Goal: Contribute content: Add original content to the website for others to see

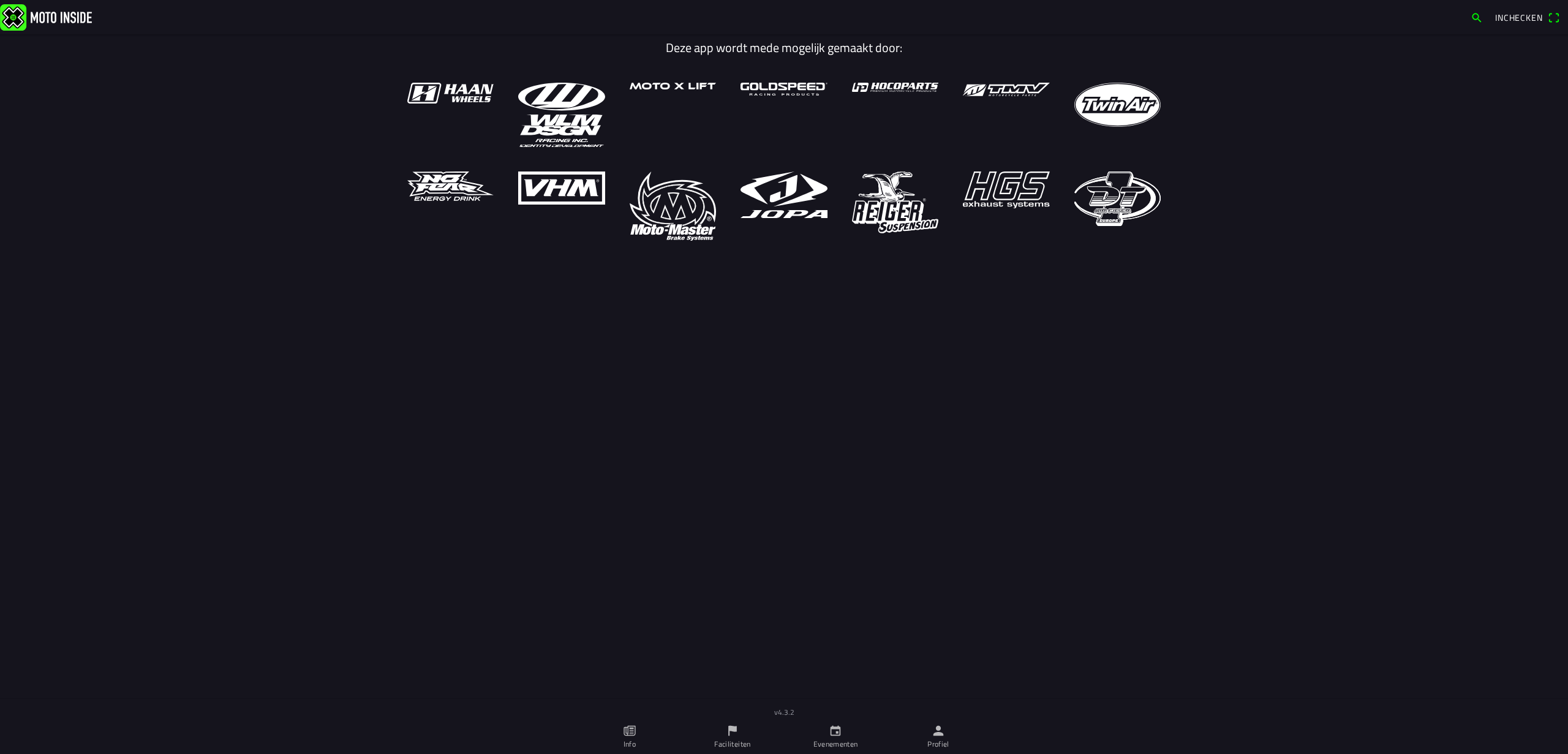
click at [953, 725] on link "Profiel" at bounding box center [938, 736] width 103 height 34
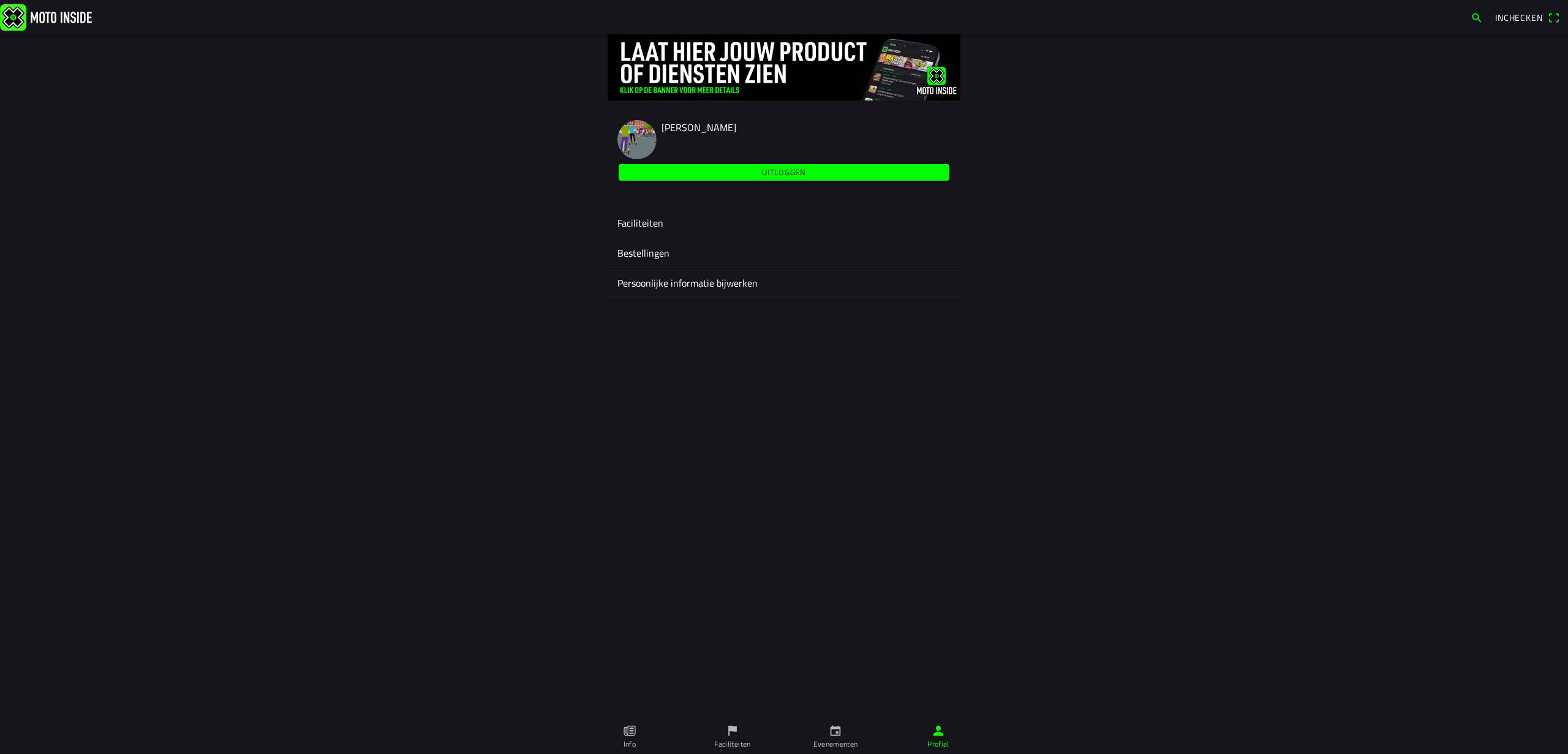
click at [735, 731] on icon "flag" at bounding box center [733, 731] width 13 height 13
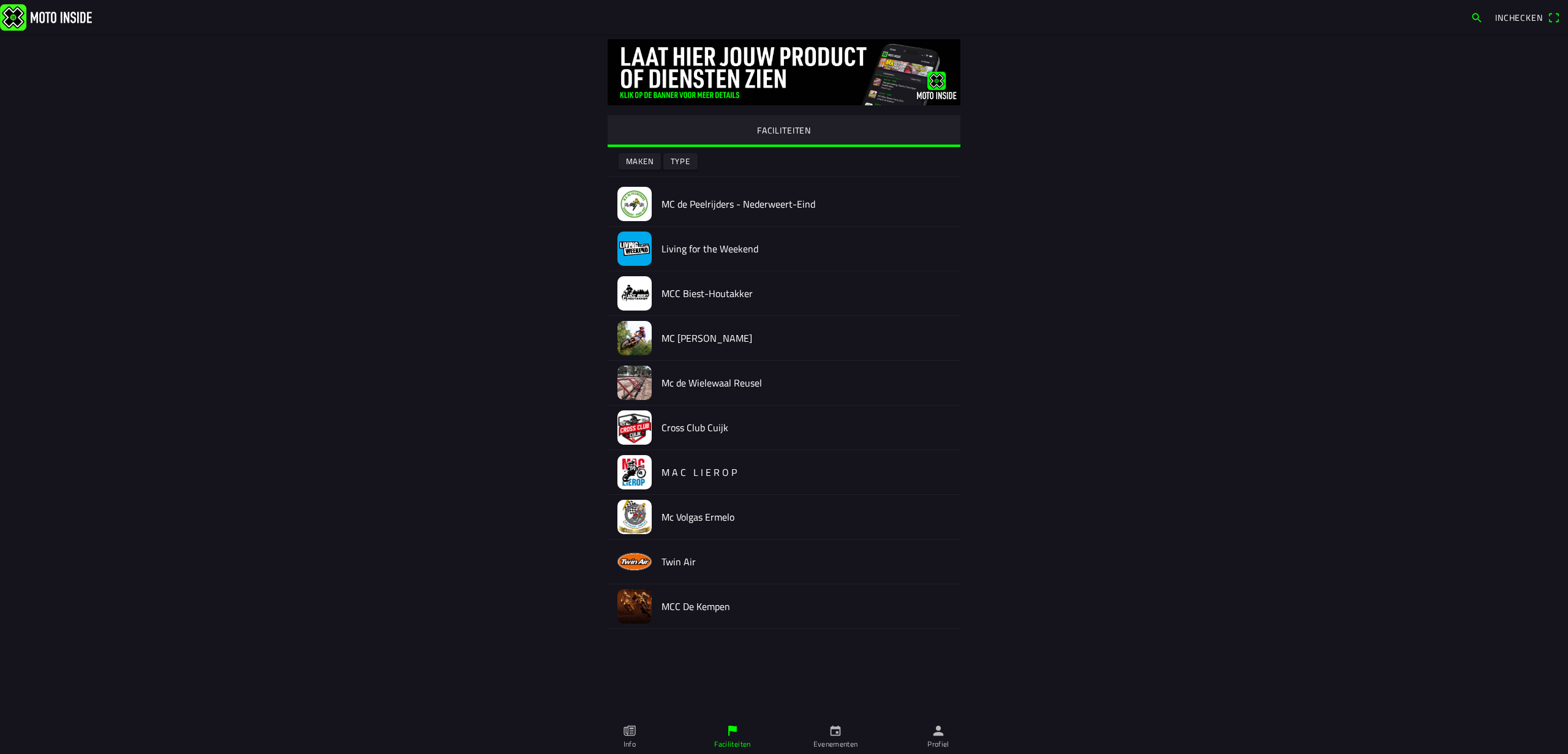
click at [0, 0] on slot "Maken" at bounding box center [0, 0] width 0 height 0
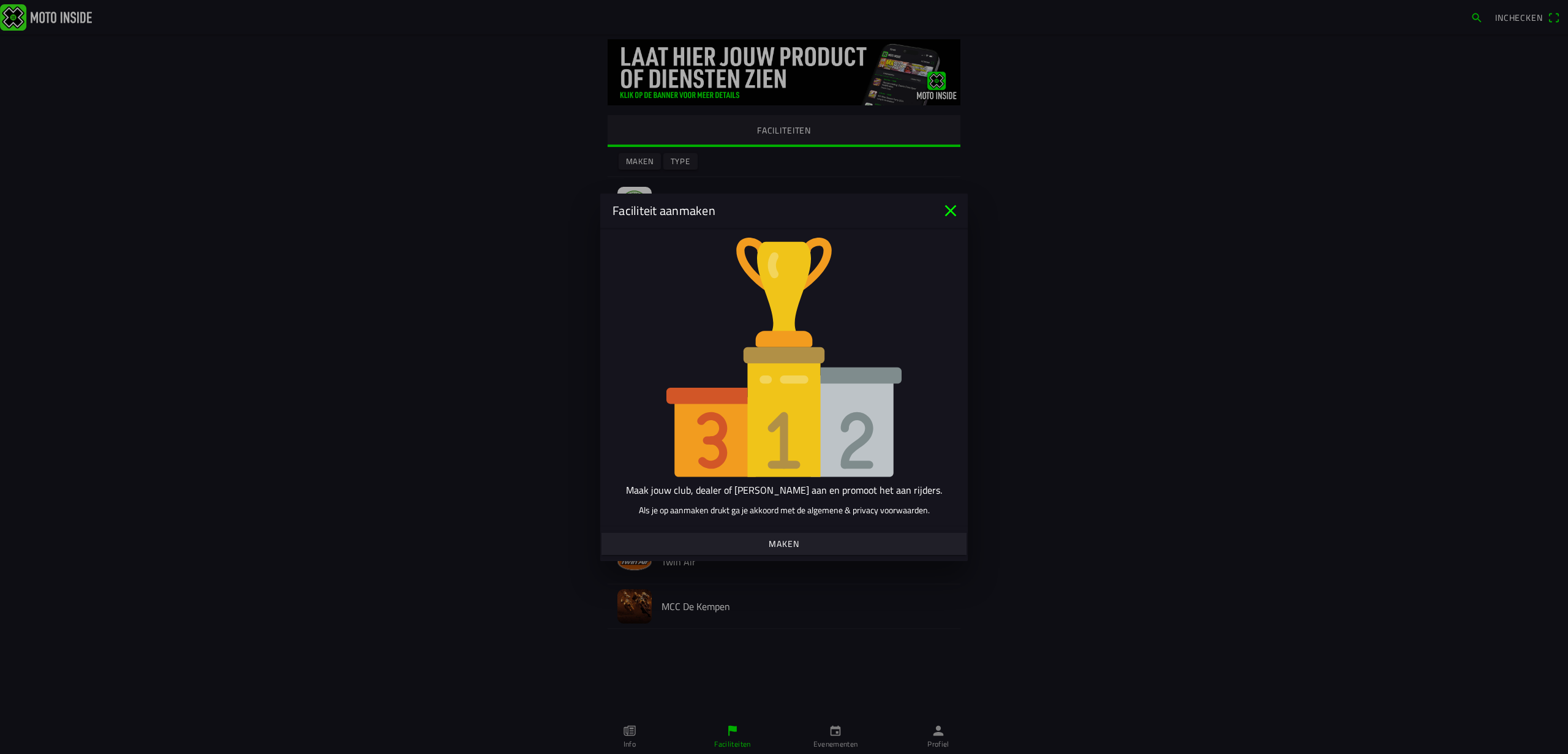
click at [0, 0] on slot "Maken" at bounding box center [0, 0] width 0 height 0
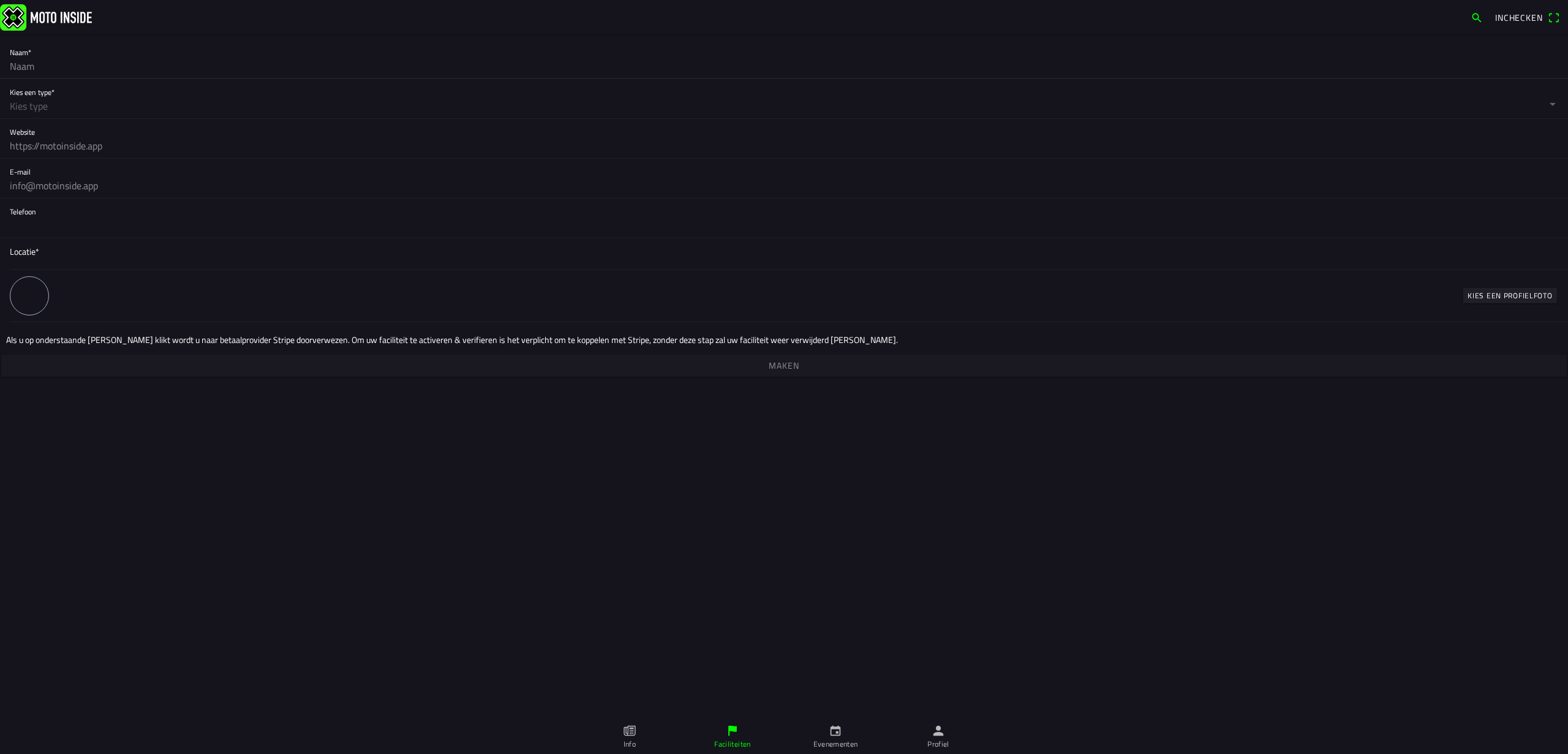
click at [119, 66] on input "text" at bounding box center [784, 66] width 1549 height 25
type input "m"
type input "Moto Inside"
click at [66, 95] on button "button" at bounding box center [789, 99] width 1558 height 39
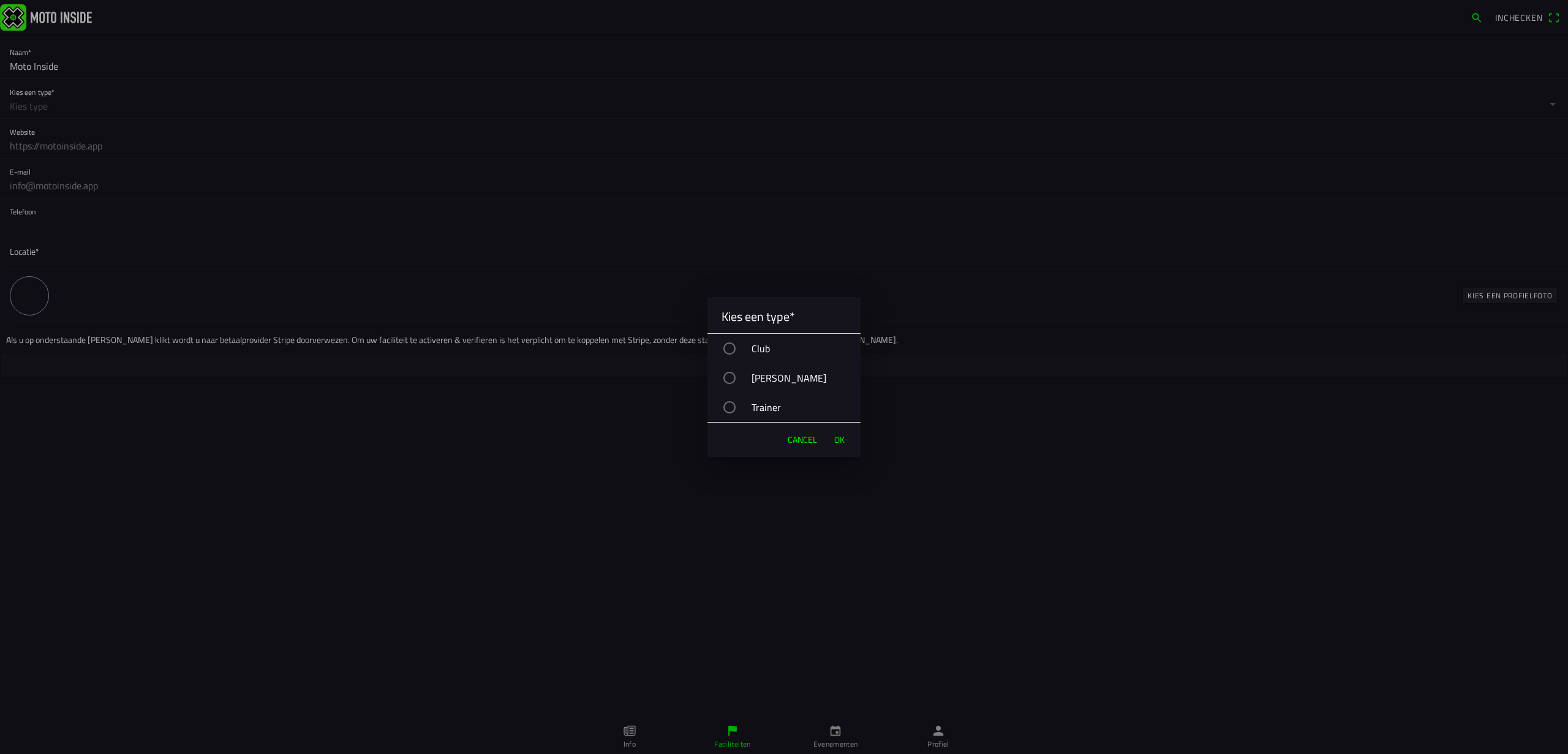
click at [749, 354] on div "Club" at bounding box center [789, 348] width 141 height 31
click at [840, 439] on span "OK" at bounding box center [839, 440] width 11 height 12
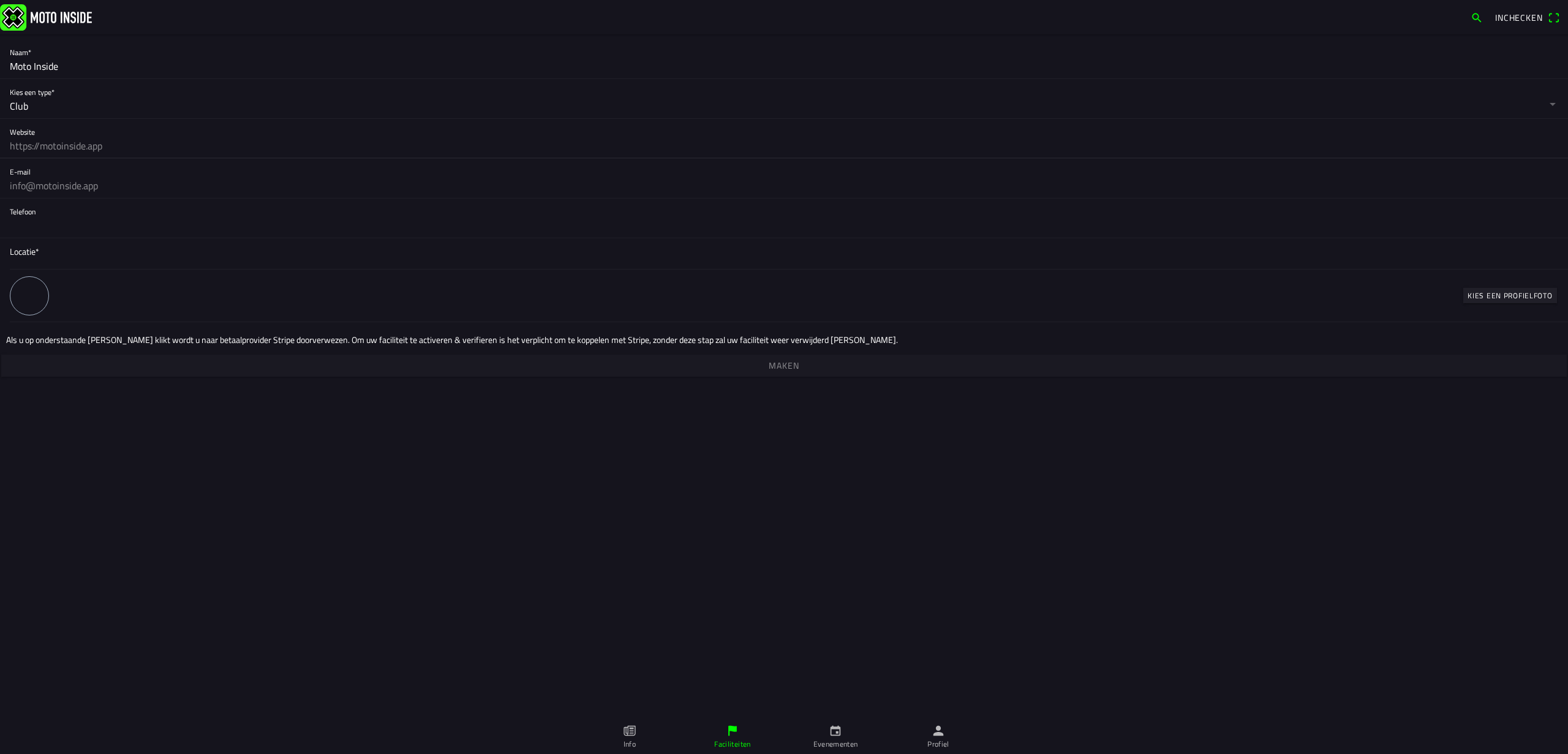
click at [188, 140] on input "text" at bounding box center [784, 145] width 1549 height 25
type input "[URL][DOMAIN_NAME]"
drag, startPoint x: 167, startPoint y: 200, endPoint x: 163, endPoint y: 172, distance: 28.3
click at [168, 198] on div "Telefoon" at bounding box center [784, 218] width 1549 height 39
click at [163, 169] on div "E-mail" at bounding box center [784, 178] width 1549 height 39
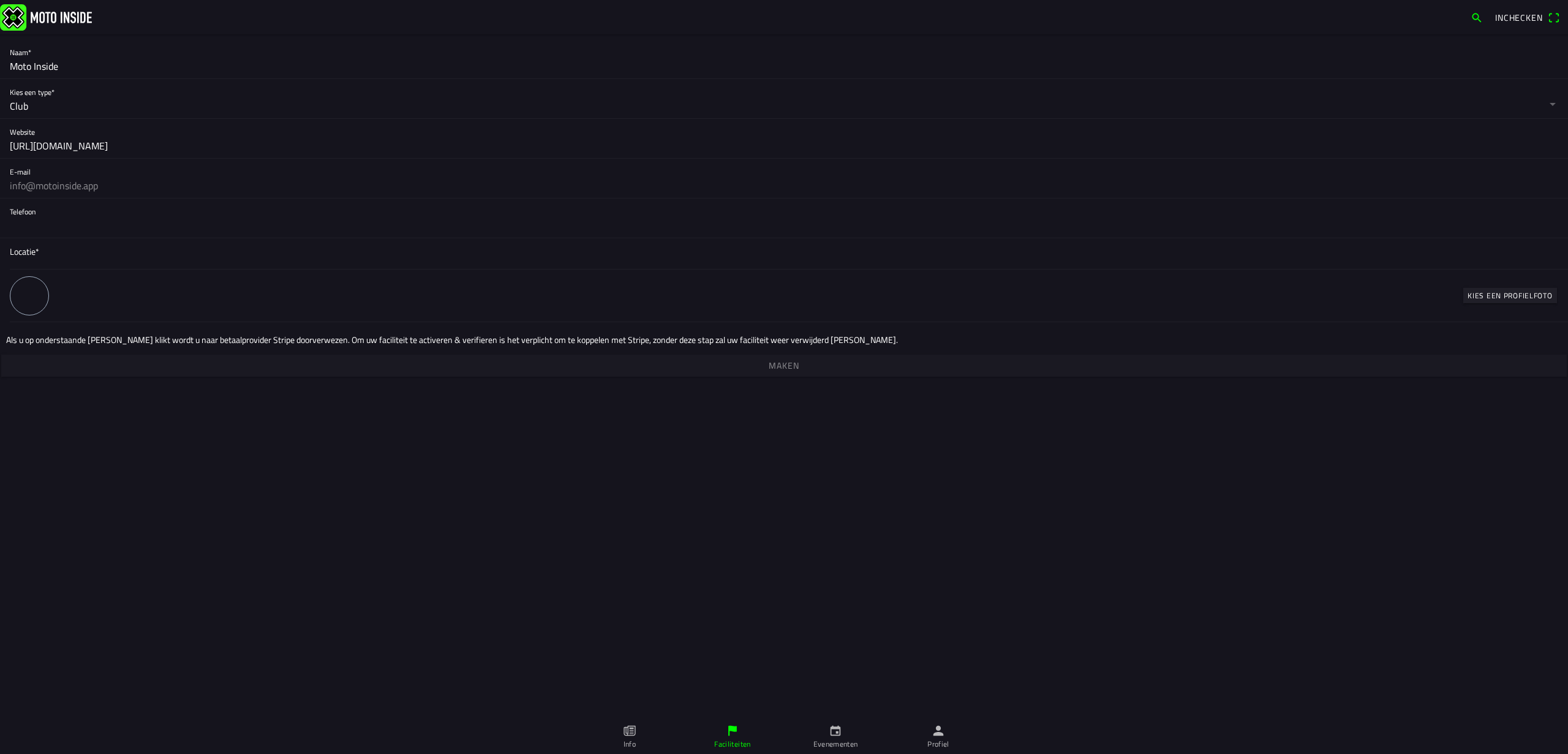
click at [160, 181] on input "text" at bounding box center [784, 185] width 1549 height 25
type input "[EMAIL_ADDRESS][DOMAIN_NAME]"
type input "[PHONE_NUMBER]"
click at [187, 248] on span "Locatie*" at bounding box center [784, 251] width 1549 height 13
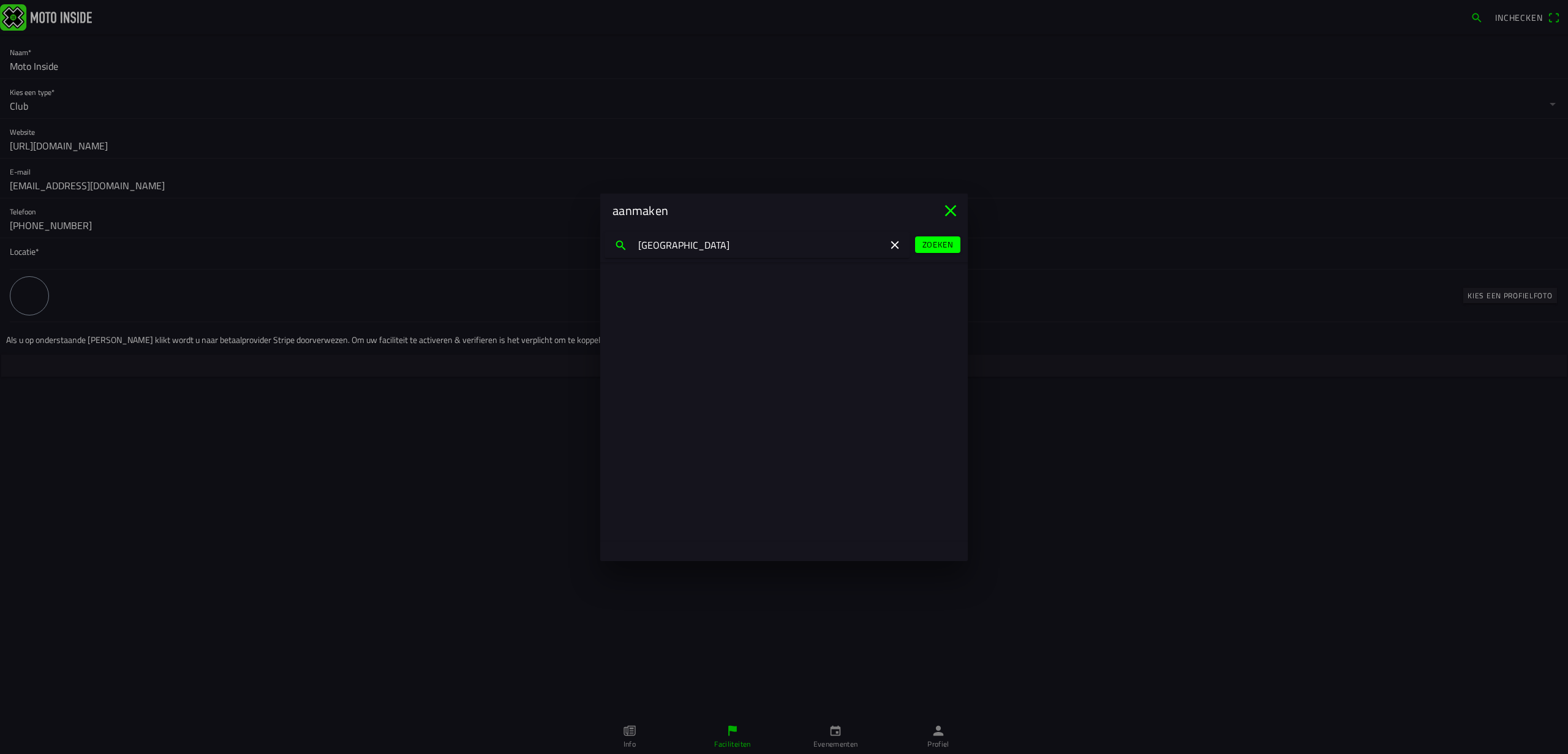
type input "[GEOGRAPHIC_DATA]"
click at [0, 0] on slot "Zoeken" at bounding box center [0, 0] width 0 height 0
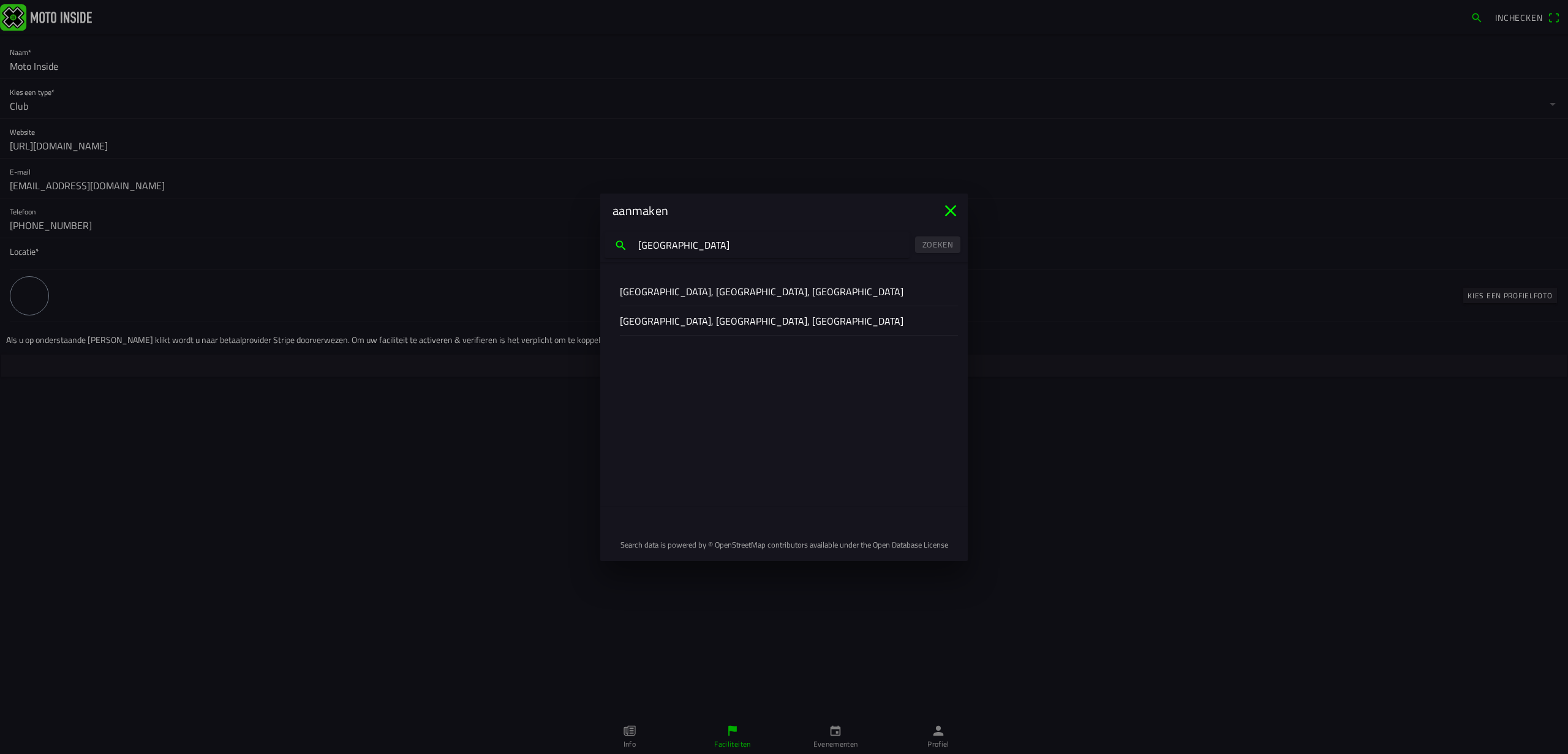
click at [727, 300] on div "[GEOGRAPHIC_DATA], [GEOGRAPHIC_DATA], [GEOGRAPHIC_DATA]" at bounding box center [784, 291] width 328 height 29
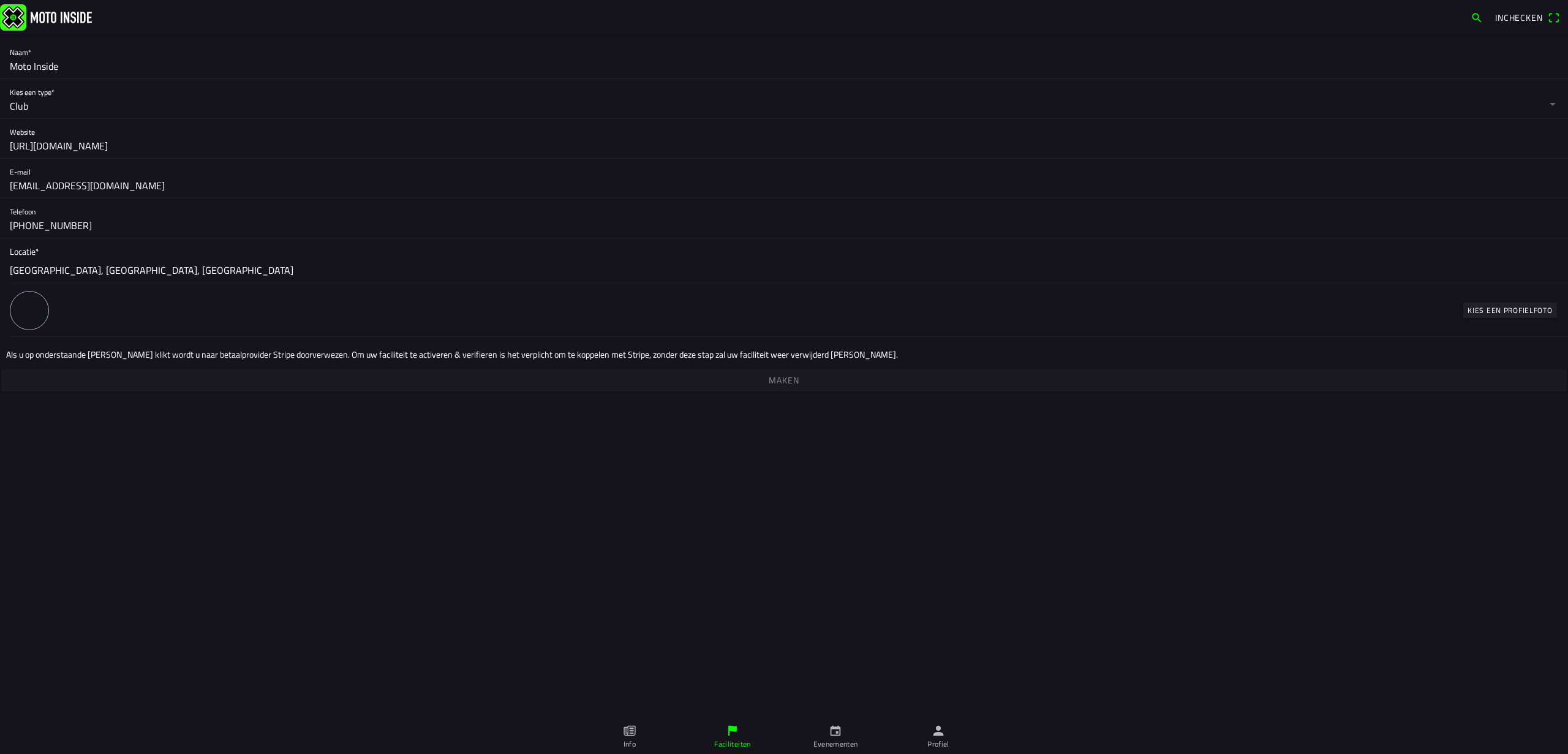
click at [0, 0] on slot "Kies een profielfoto" at bounding box center [0, 0] width 0 height 0
click at [0, 0] on slot "Maken" at bounding box center [0, 0] width 0 height 0
